Goal: Use online tool/utility: Utilize a website feature to perform a specific function

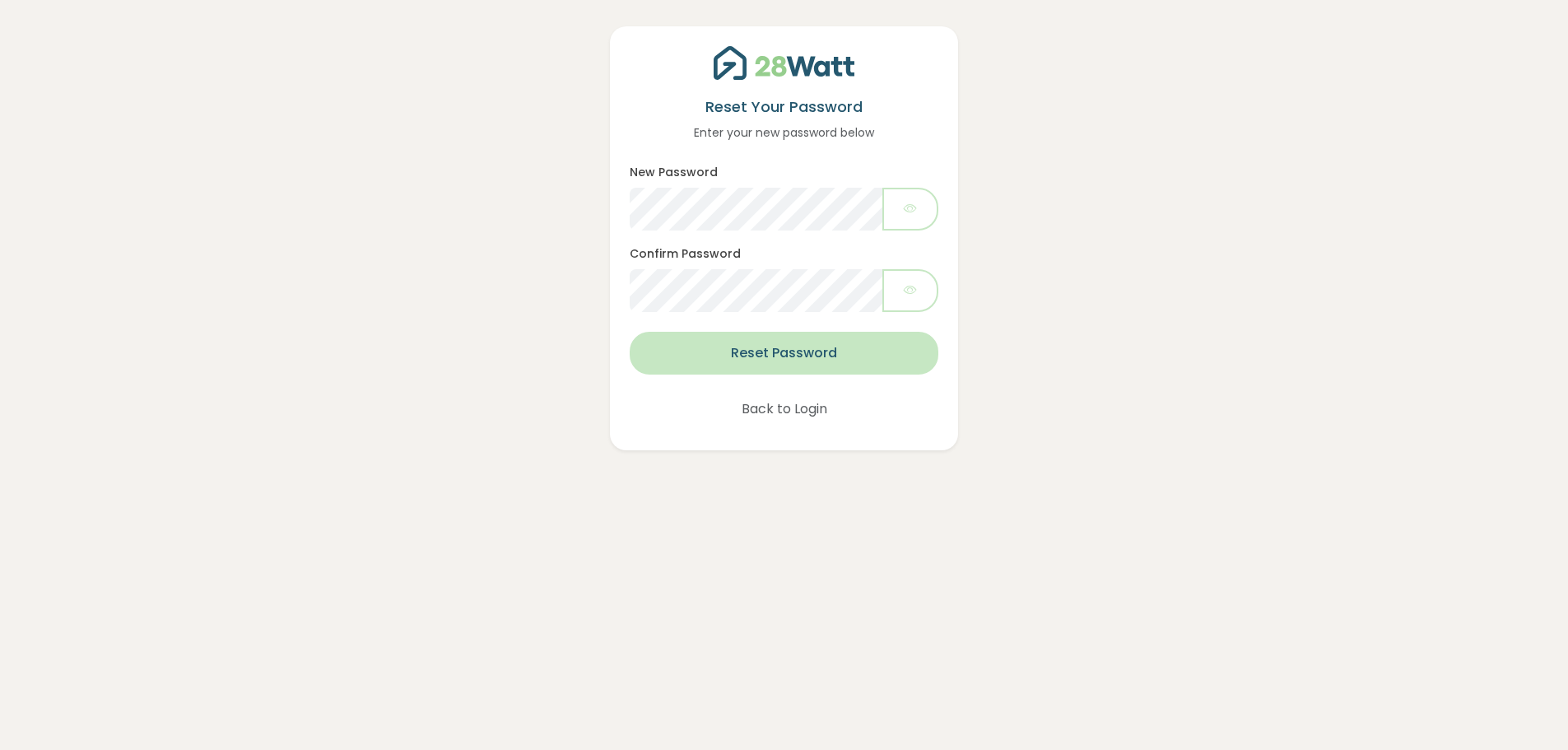
click at [785, 348] on button "Reset Password" at bounding box center [784, 354] width 308 height 43
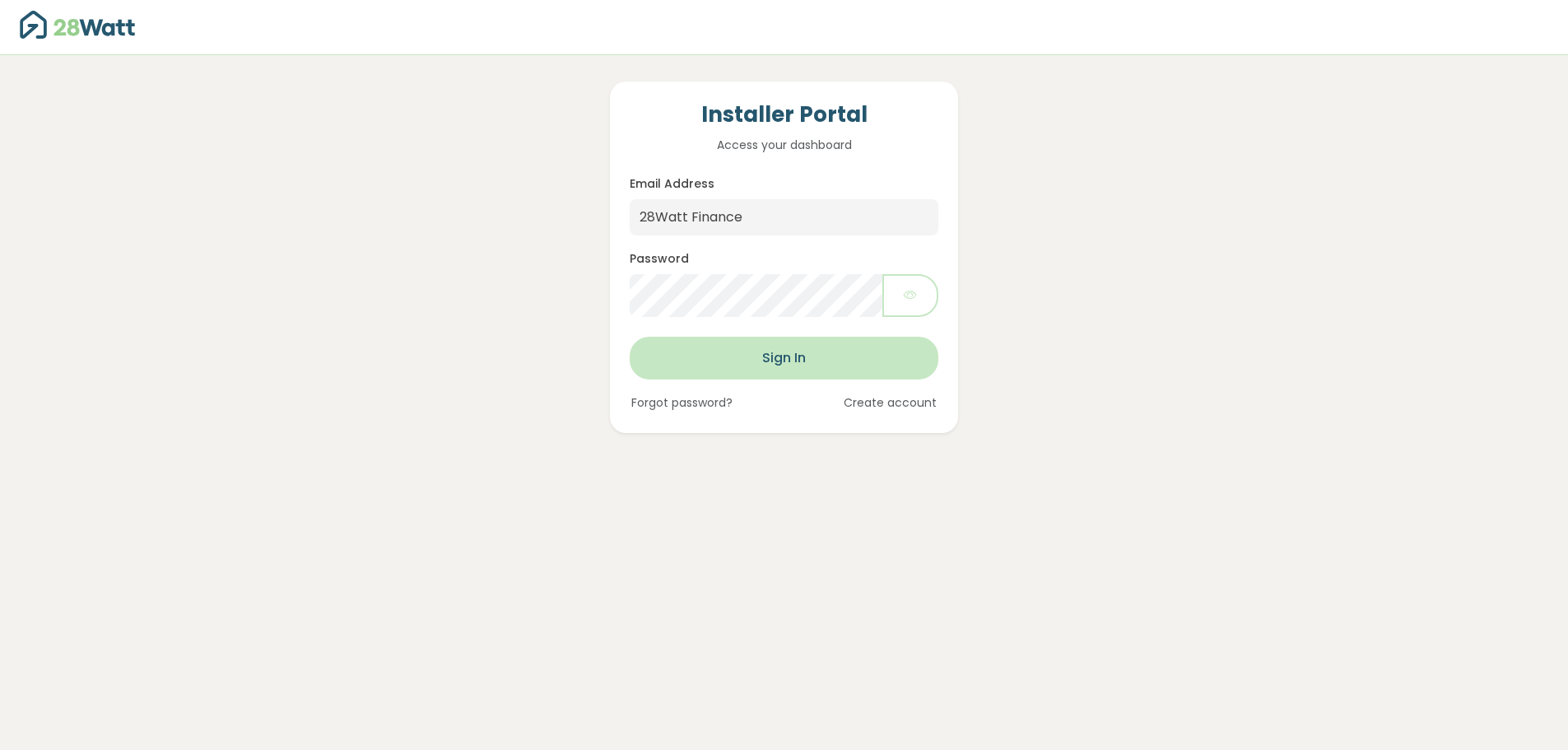
click at [824, 362] on button "Sign In" at bounding box center [784, 358] width 308 height 43
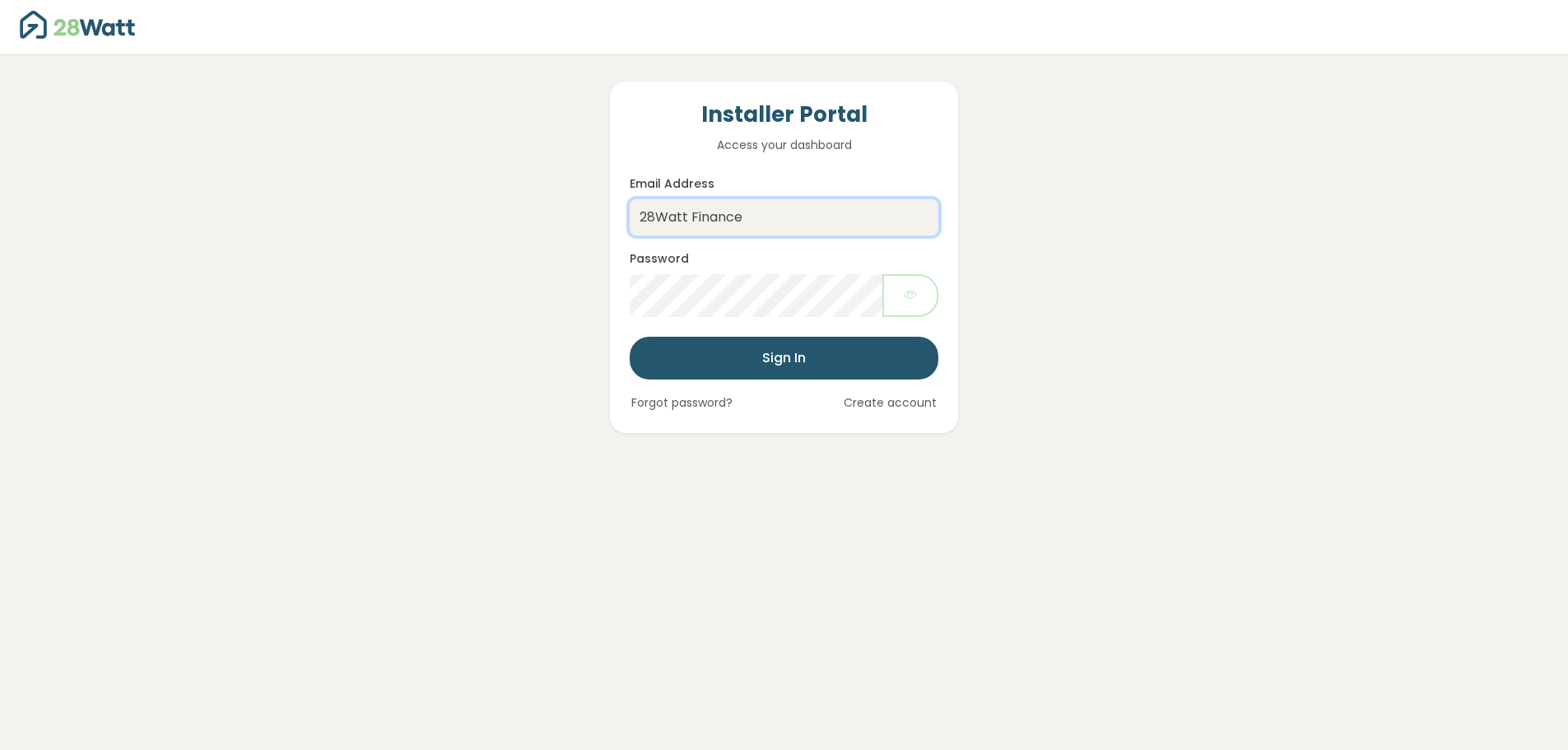
drag, startPoint x: 763, startPoint y: 219, endPoint x: 610, endPoint y: 217, distance: 153.0
click at [610, 217] on div "Installer Portal Access your dashboard Email Address 28Watt Finance Password Si…" at bounding box center [784, 258] width 347 height 352
type input "[PERSON_NAME][EMAIL_ADDRESS][DOMAIN_NAME]"
click at [754, 362] on button "Sign In" at bounding box center [784, 358] width 308 height 43
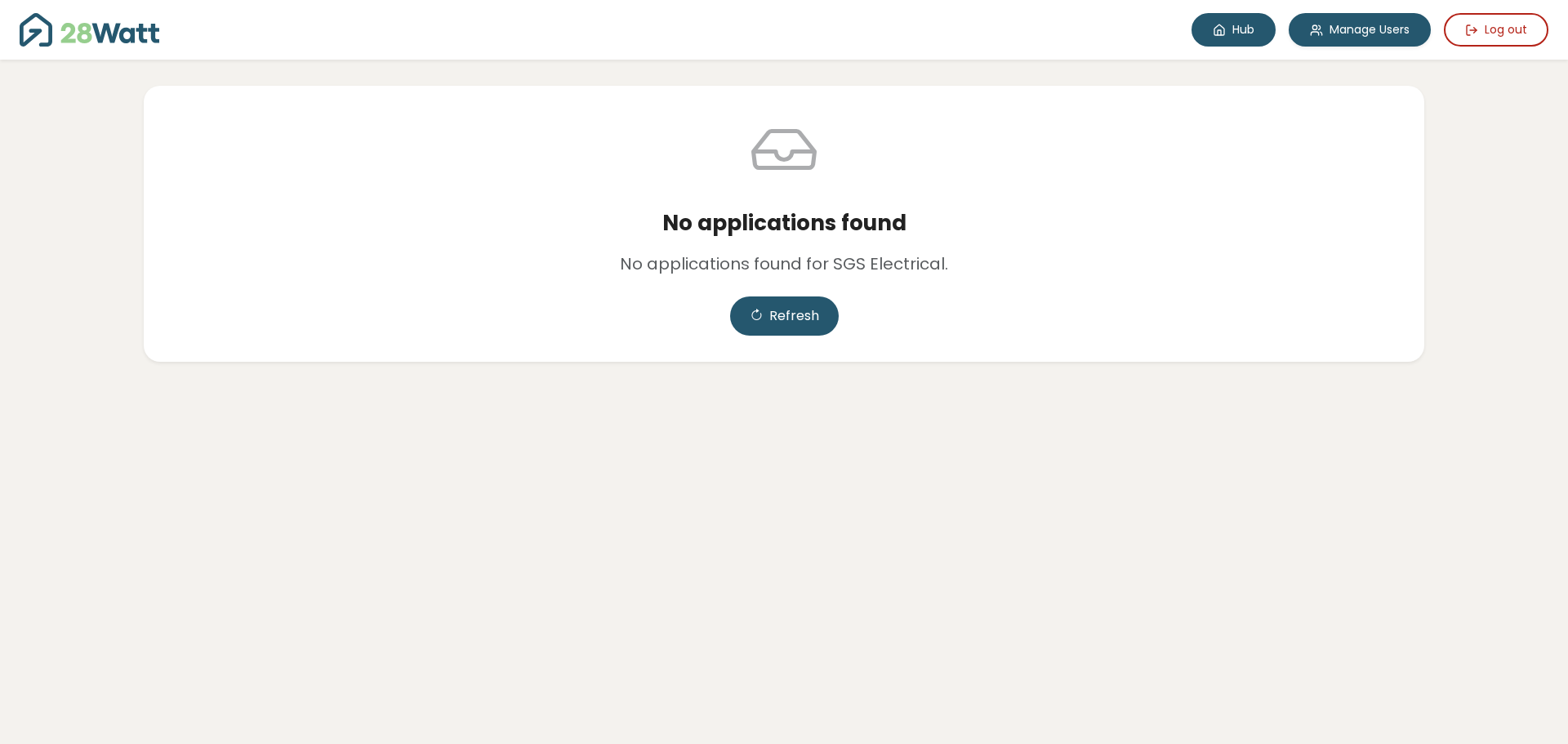
click at [1236, 34] on link "Hub" at bounding box center [1233, 30] width 84 height 34
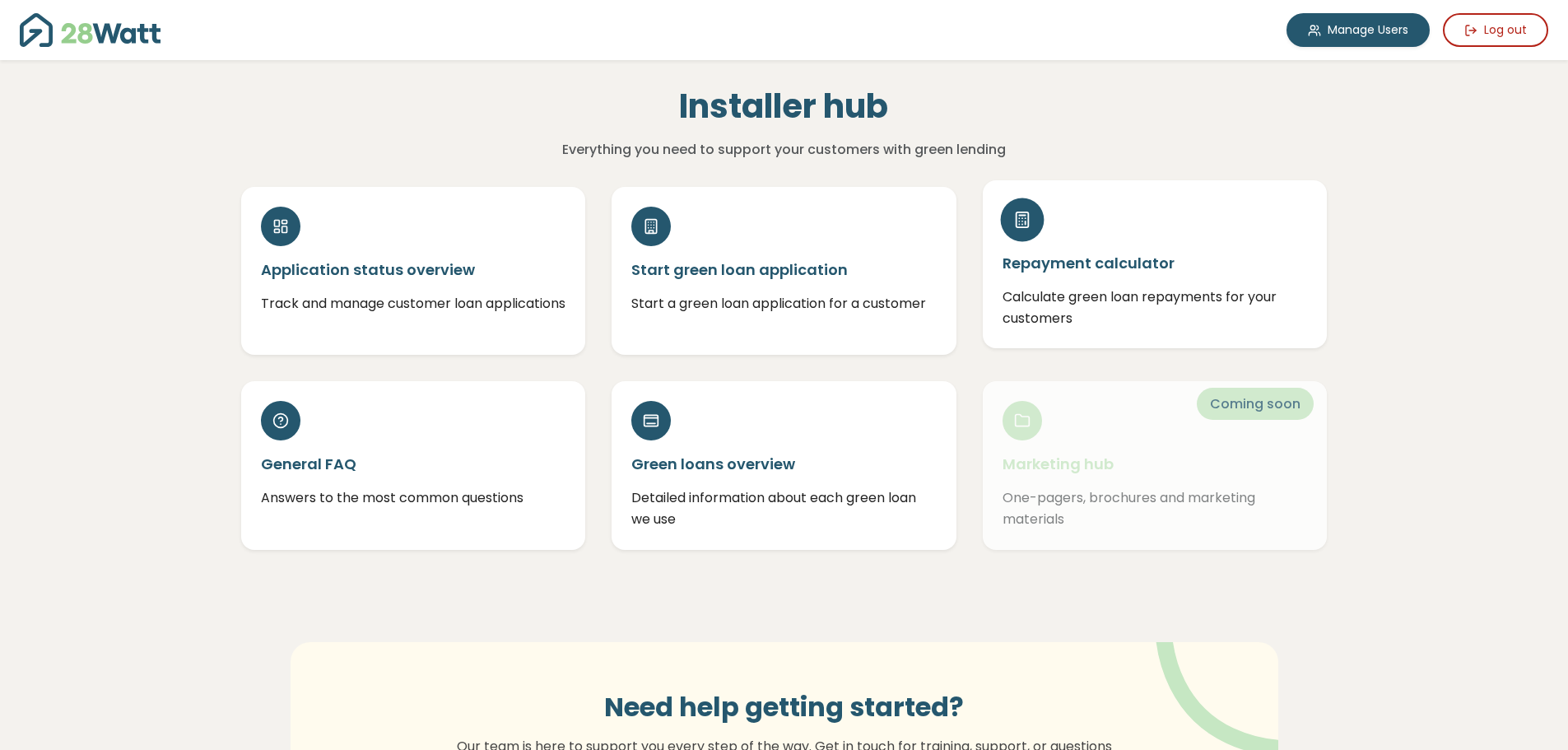
click at [1072, 268] on h5 "Repayment calculator" at bounding box center [1155, 263] width 305 height 21
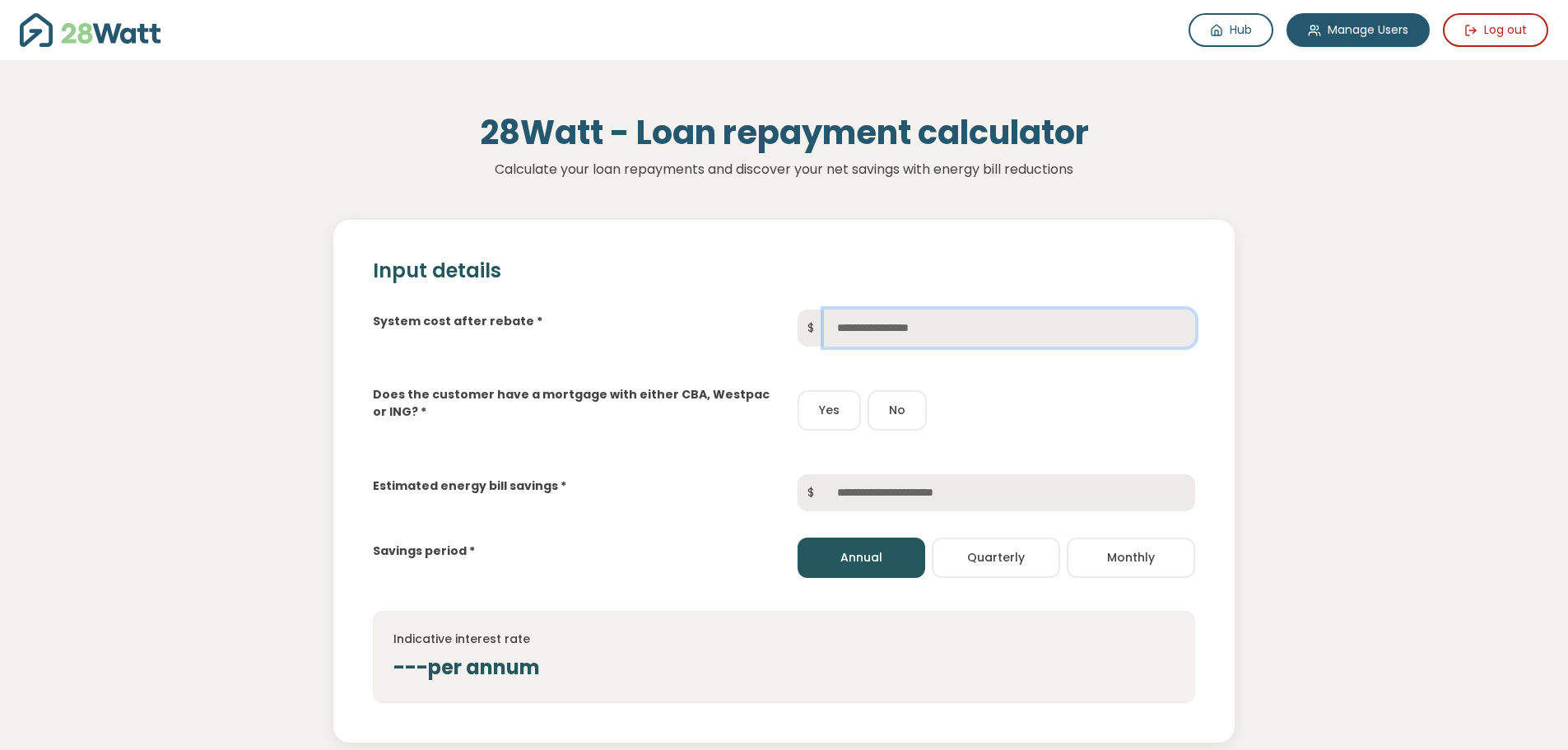
click at [879, 333] on input "text" at bounding box center [1010, 328] width 372 height 37
type input "******"
click at [902, 413] on button "No" at bounding box center [897, 411] width 59 height 41
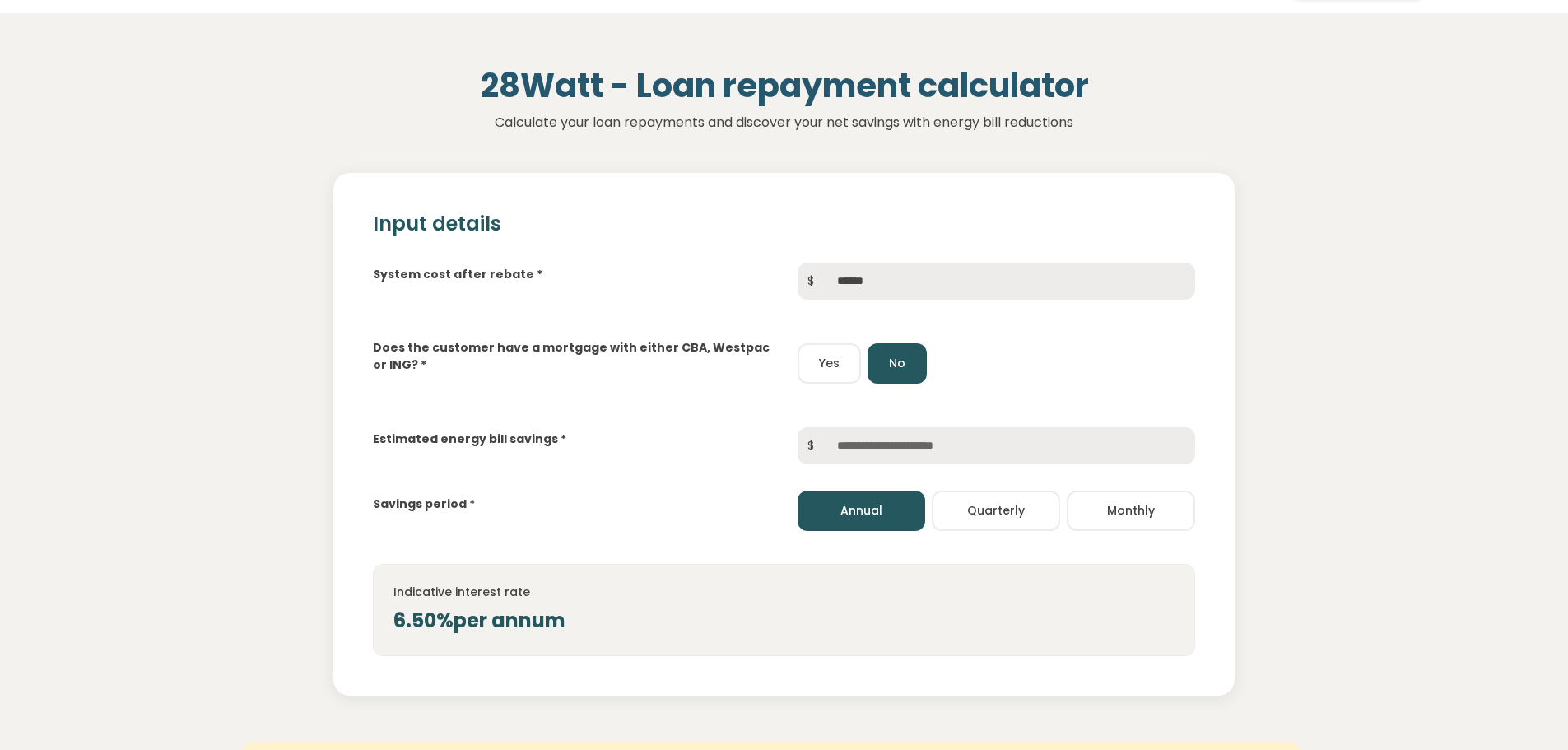
scroll to position [82, 0]
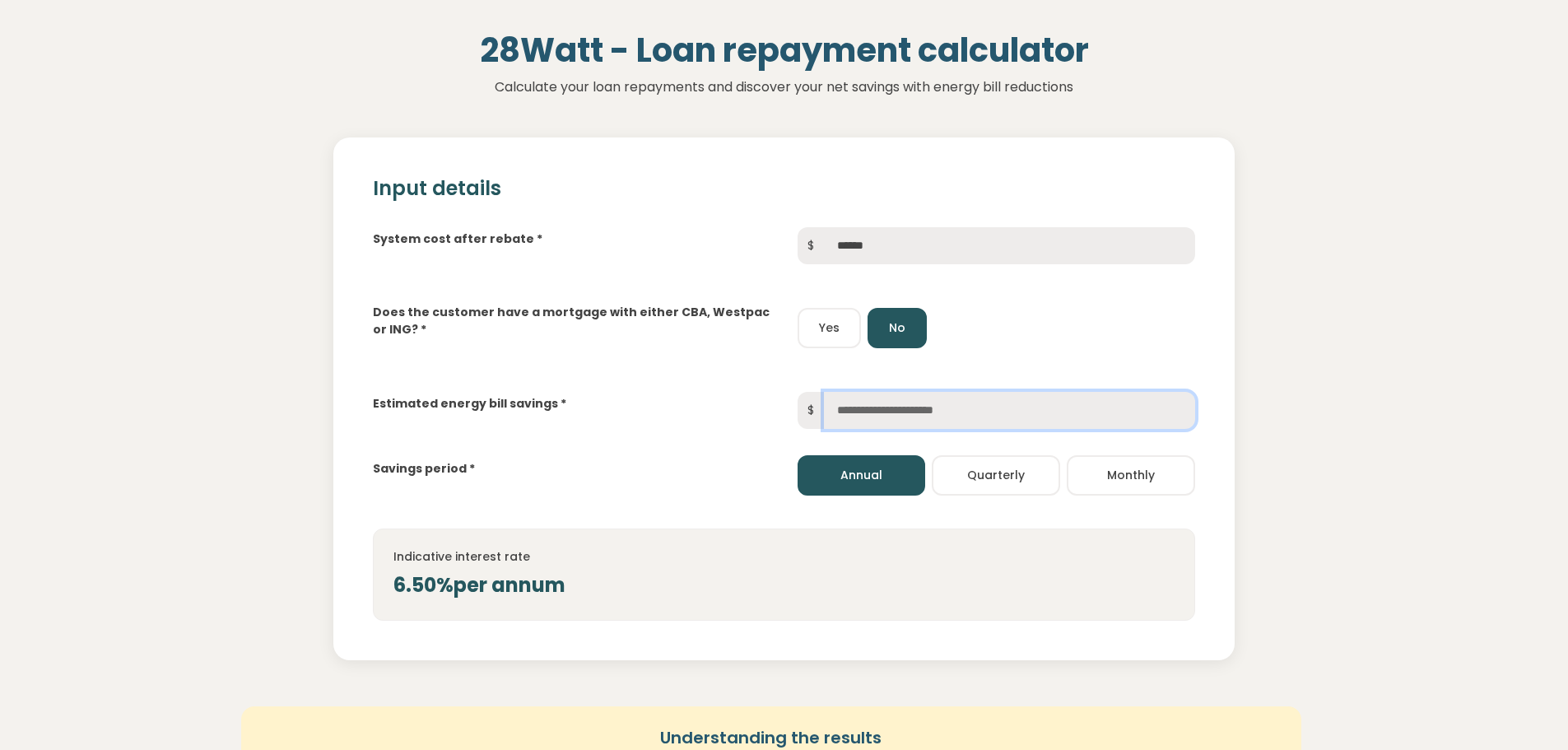
click at [829, 404] on input "text" at bounding box center [1010, 410] width 372 height 37
click at [980, 479] on button "Quarterly" at bounding box center [996, 475] width 129 height 41
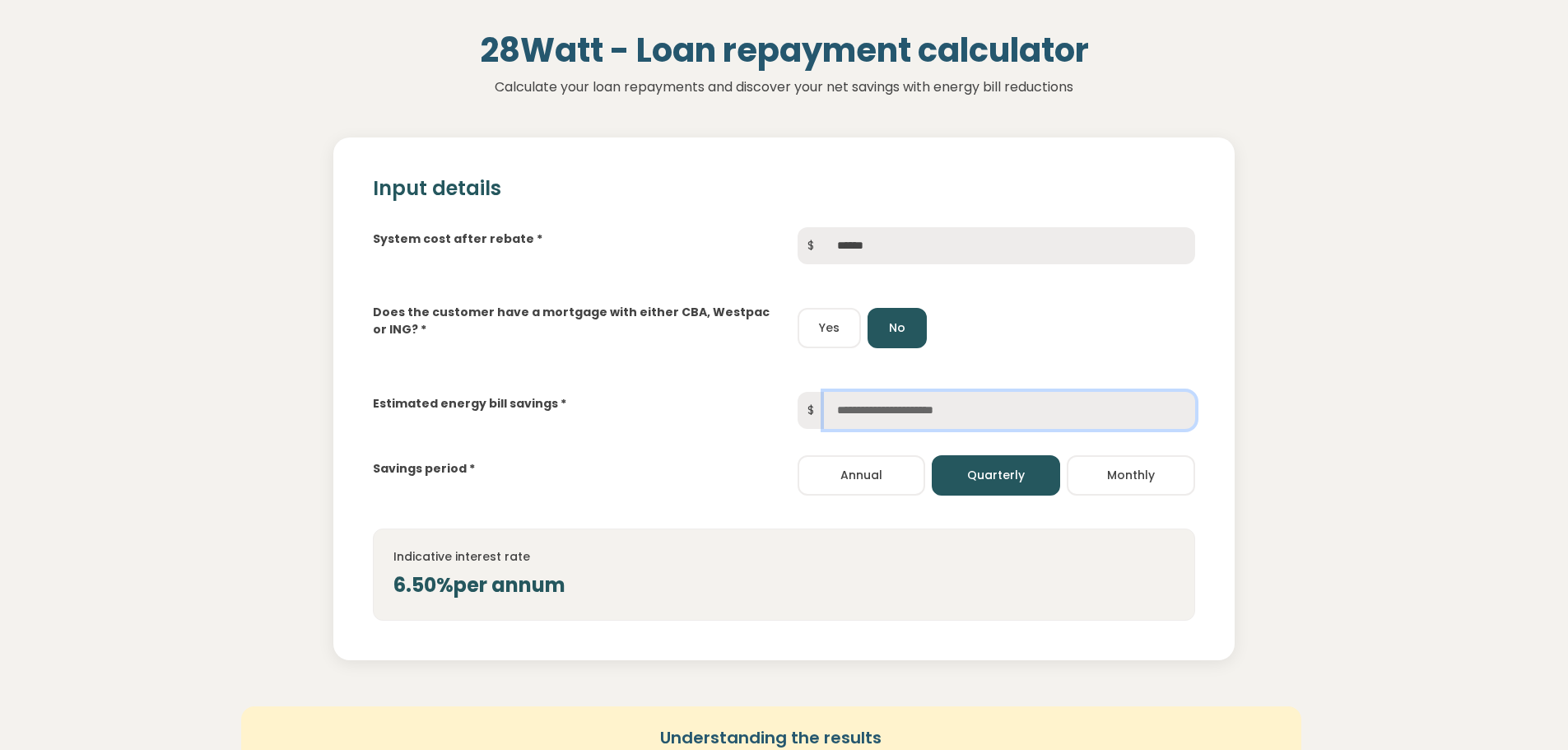
click at [861, 416] on input "text" at bounding box center [1010, 410] width 372 height 37
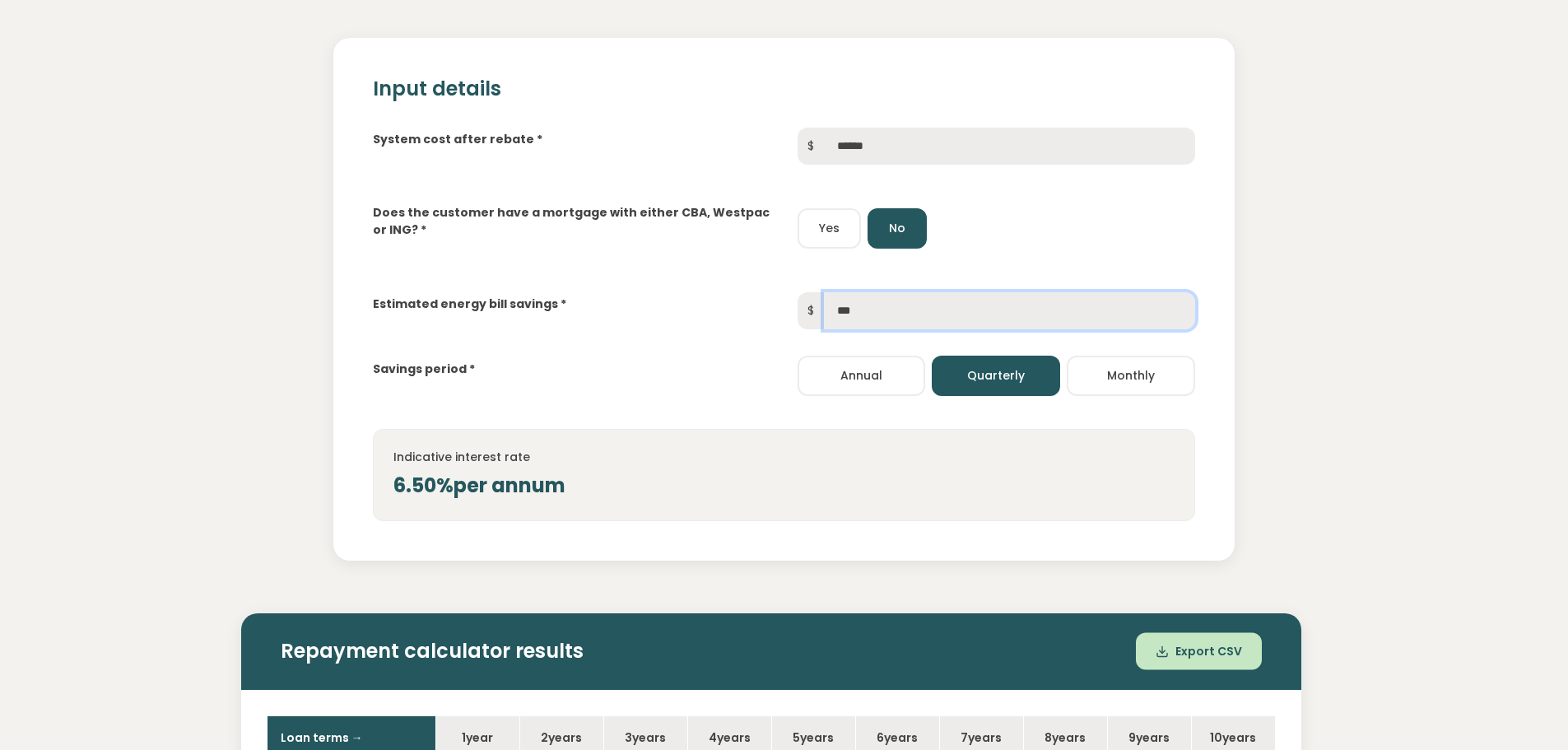
scroll to position [0, 0]
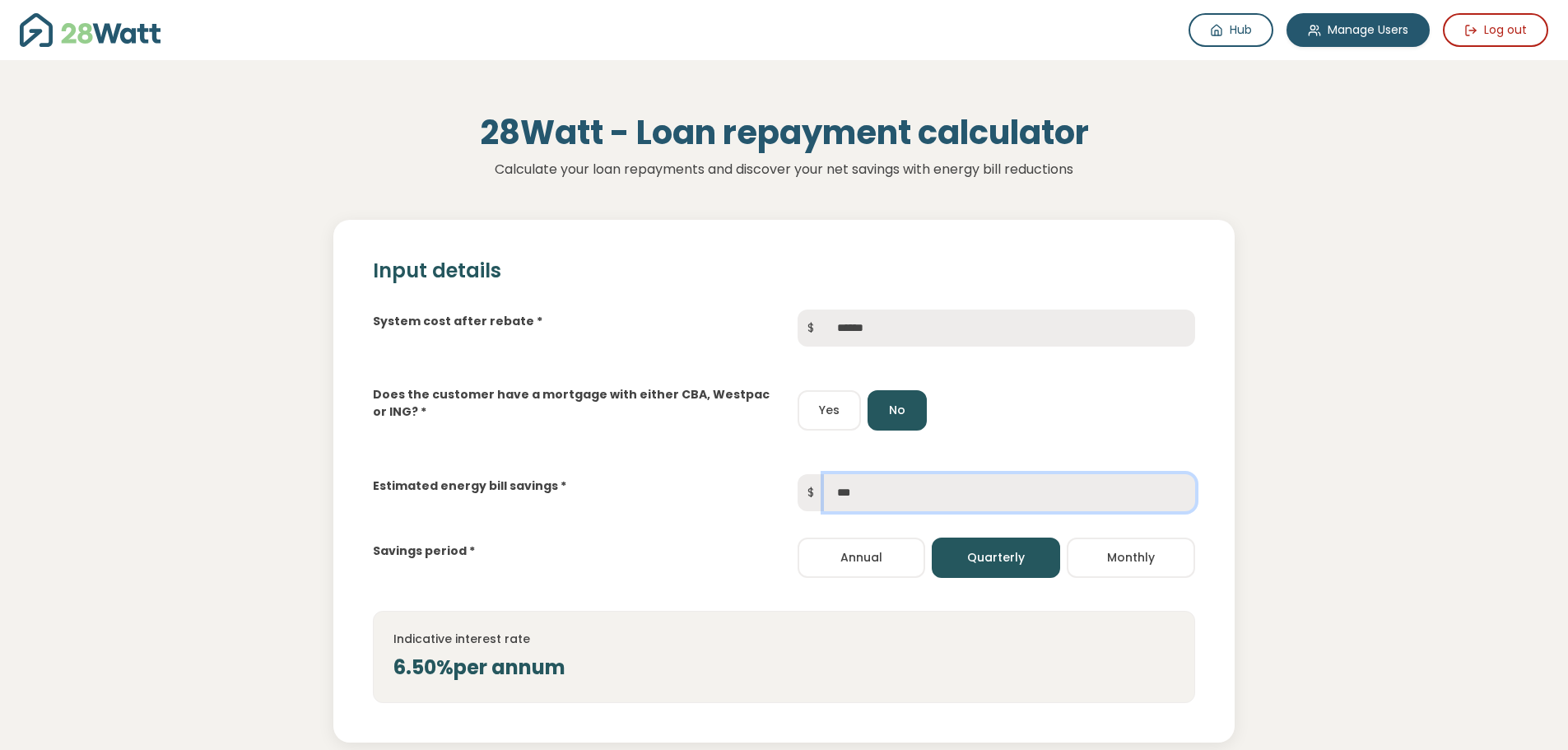
type input "***"
click at [833, 412] on button "Yes" at bounding box center [829, 411] width 63 height 41
click at [904, 404] on button "No" at bounding box center [897, 411] width 59 height 41
click at [1228, 28] on link "Hub" at bounding box center [1231, 31] width 85 height 34
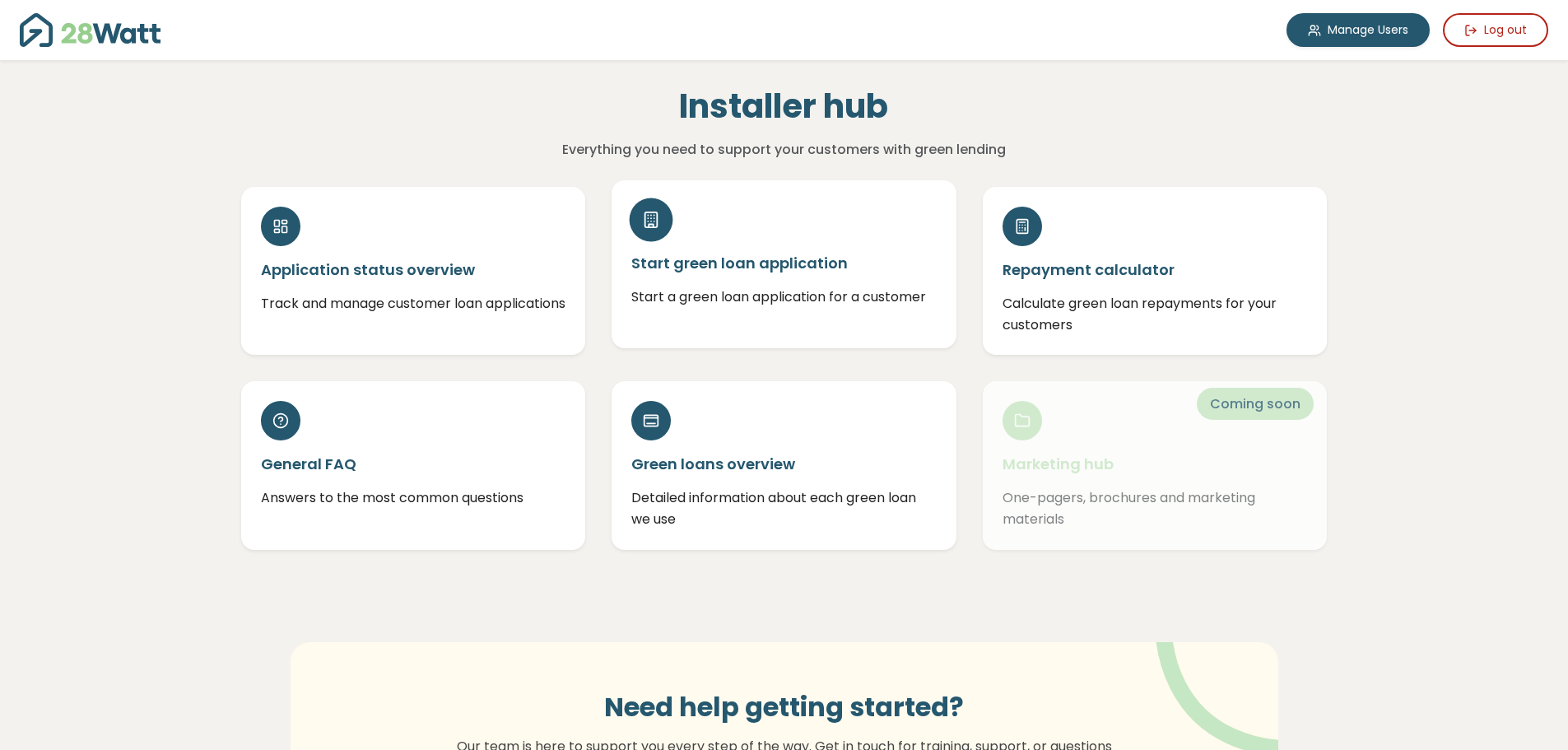
click at [694, 273] on h5 "Start green loan application" at bounding box center [784, 263] width 305 height 21
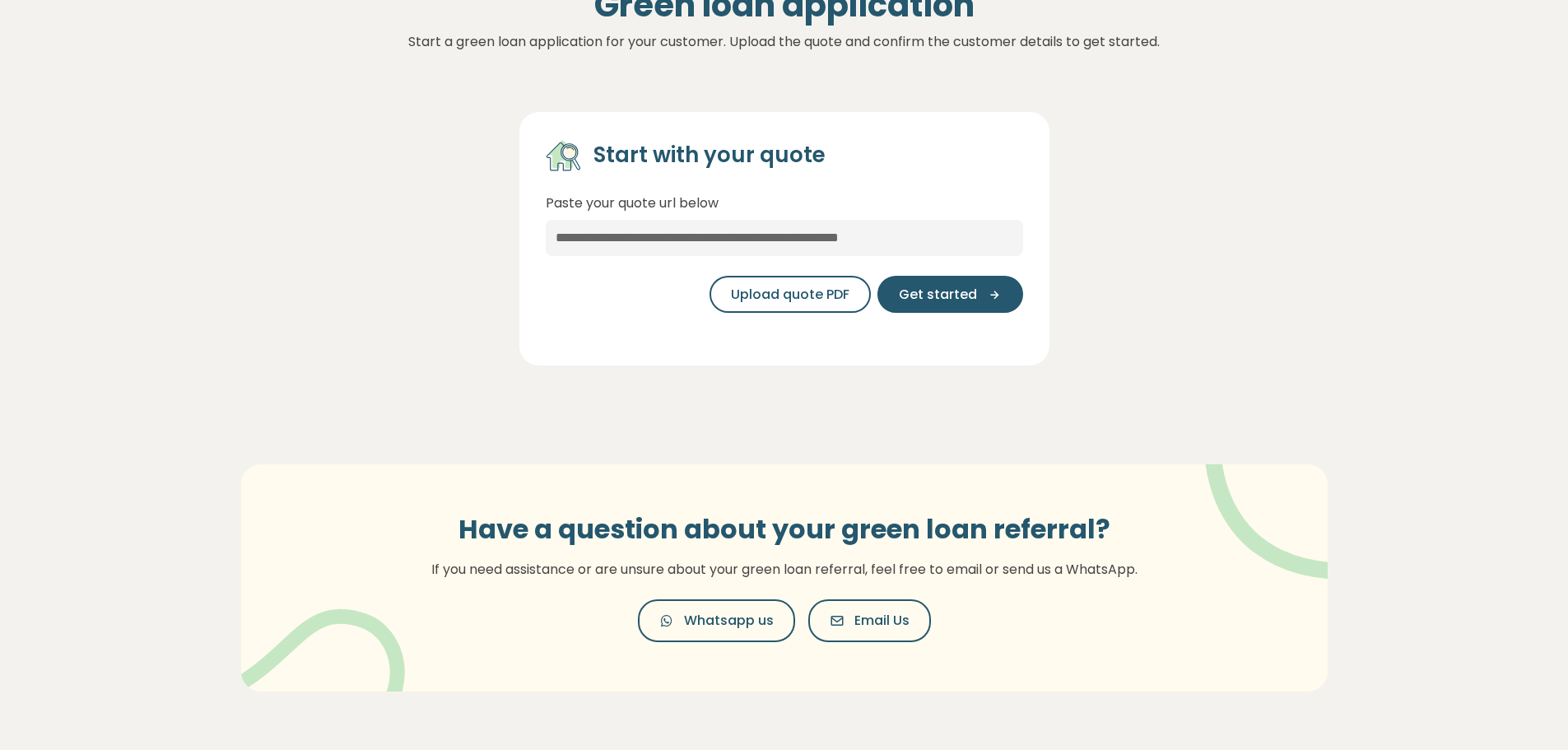
scroll to position [165, 0]
